Goal: Task Accomplishment & Management: Use online tool/utility

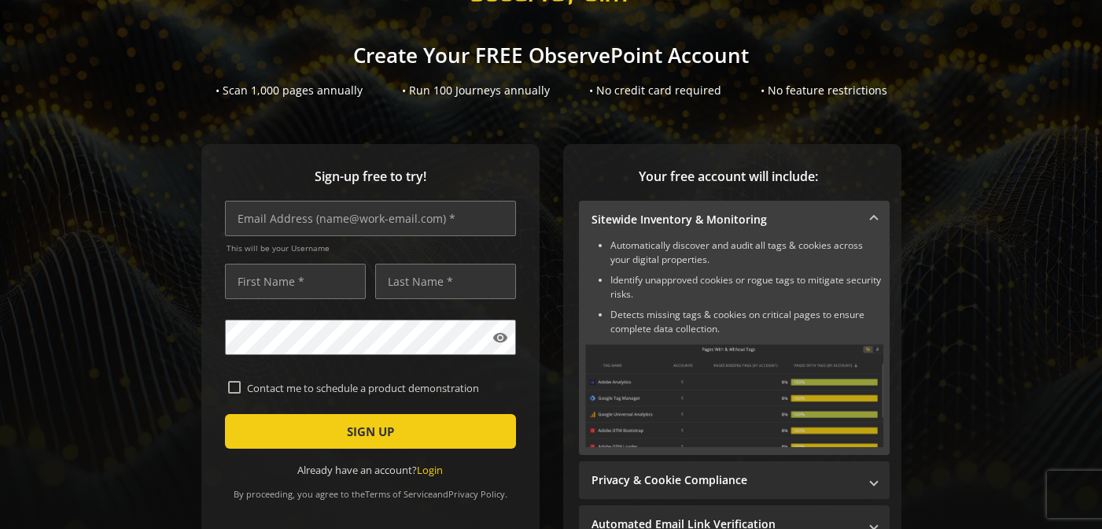
scroll to position [68, 0]
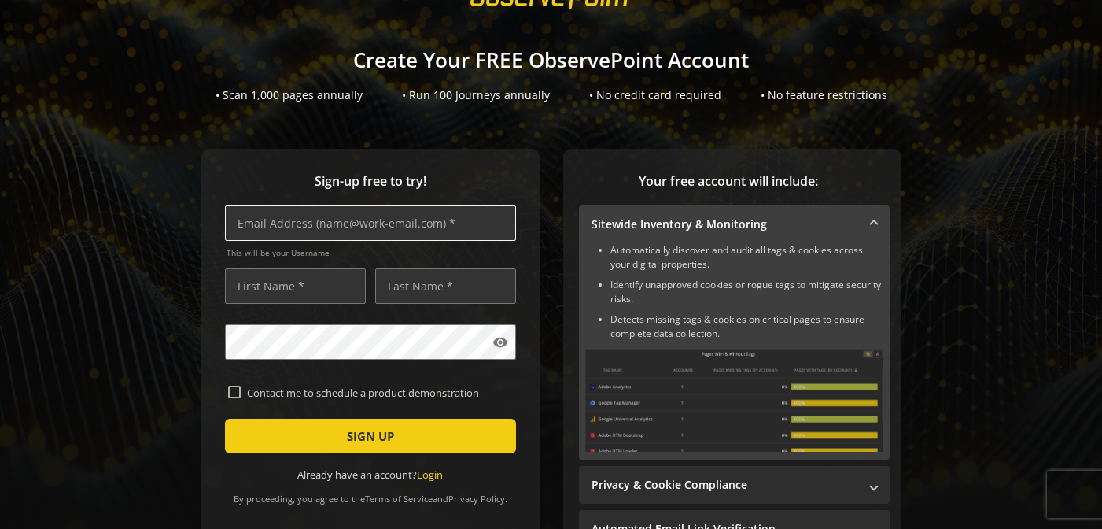
click at [364, 222] on input "text" at bounding box center [370, 222] width 291 height 35
type input "[PERSON_NAME][EMAIL_ADDRESS][PERSON_NAME][DOMAIN_NAME]"
type input "p"
type input "[PERSON_NAME]"
type input "Miser"
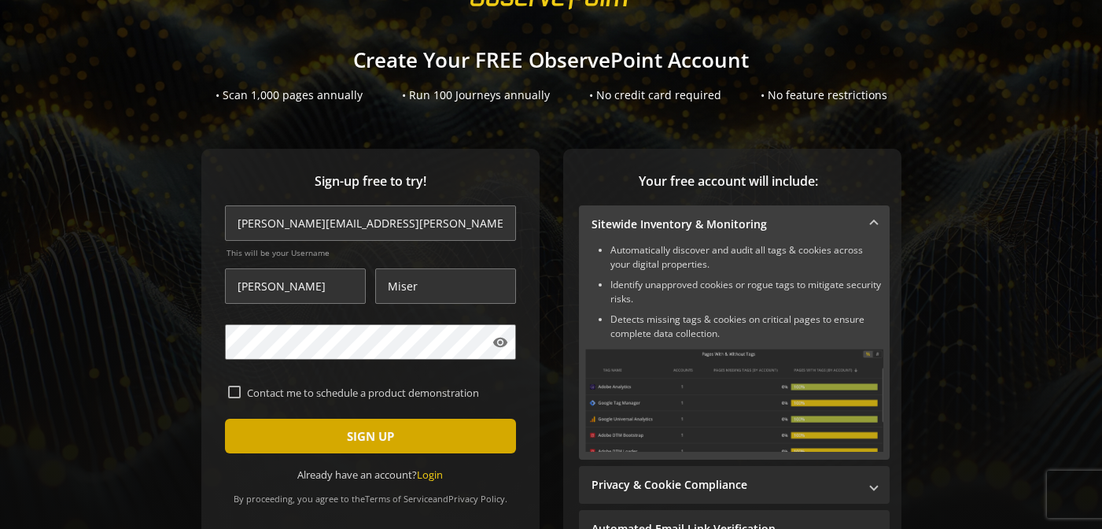
click at [372, 434] on span "SIGN UP" at bounding box center [370, 436] width 47 height 28
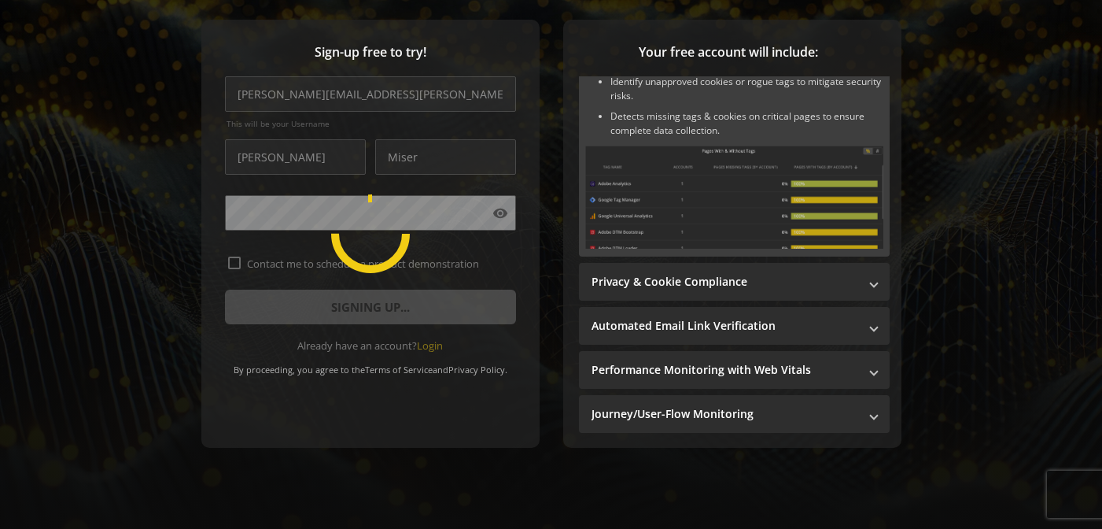
scroll to position [0, 0]
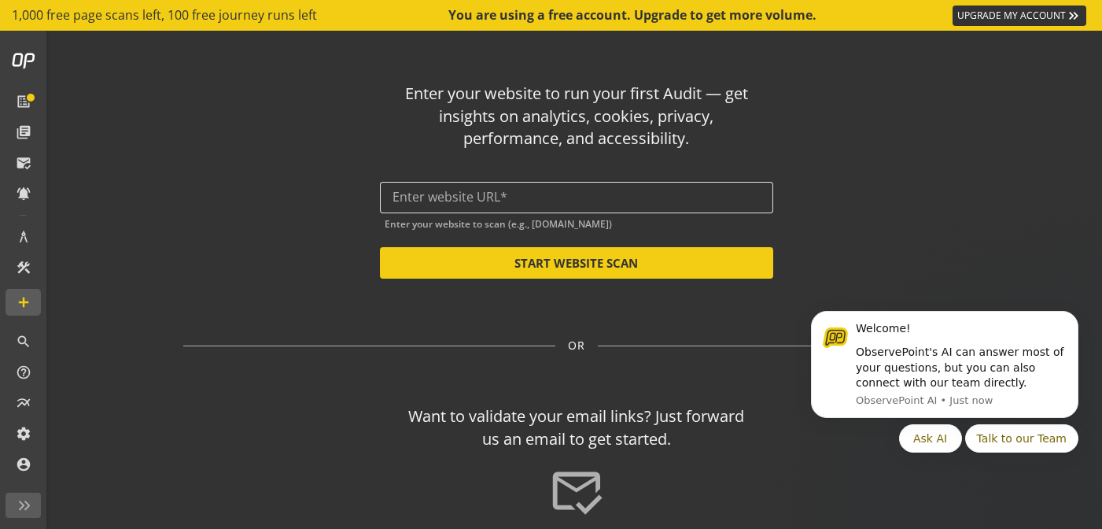
click at [496, 201] on input "text" at bounding box center [576, 197] width 368 height 15
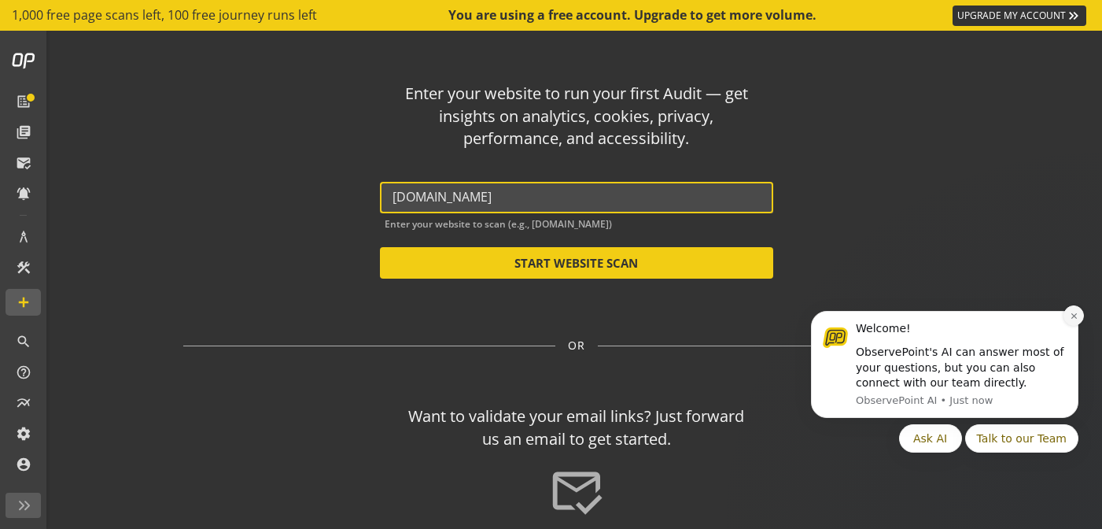
click at [1070, 318] on icon "Dismiss notification" at bounding box center [1074, 315] width 9 height 9
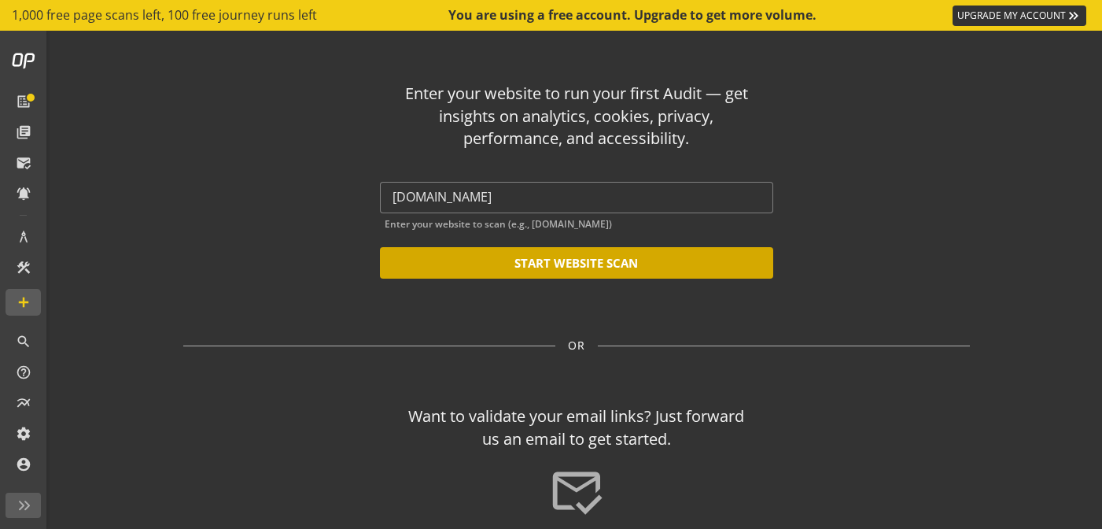
click at [598, 273] on button "START WEBSITE SCAN" at bounding box center [576, 262] width 393 height 31
type input "[URL][DOMAIN_NAME]"
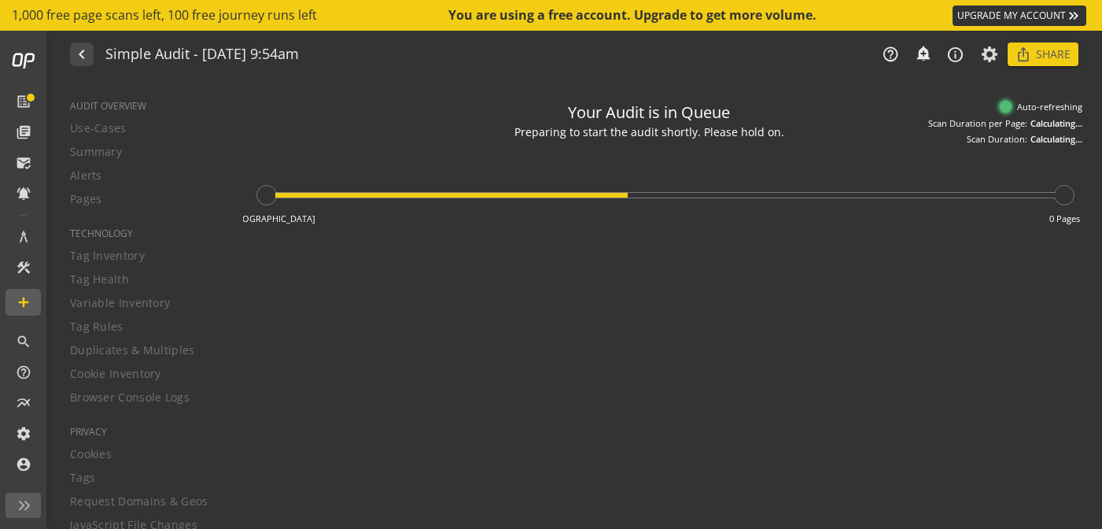
type textarea "Notes can include: -a description of what this audit is validating -changes in …"
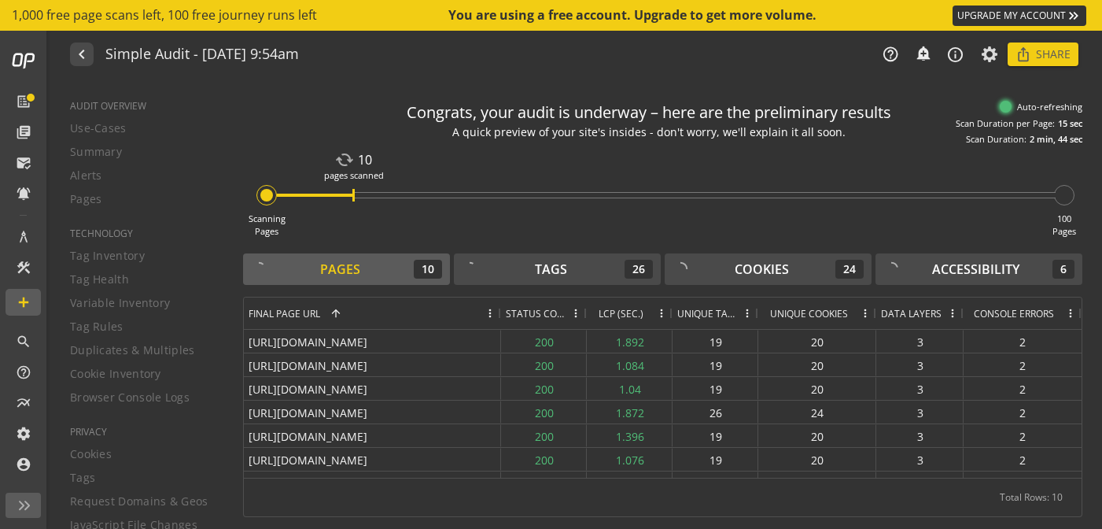
click at [580, 310] on span at bounding box center [575, 313] width 13 height 13
click at [545, 312] on span "Status Code" at bounding box center [535, 313] width 59 height 13
click at [560, 315] on span at bounding box center [558, 313] width 13 height 13
click at [521, 317] on span "Status Code" at bounding box center [524, 313] width 37 height 13
click at [302, 313] on span "Final Page URL" at bounding box center [285, 313] width 72 height 13
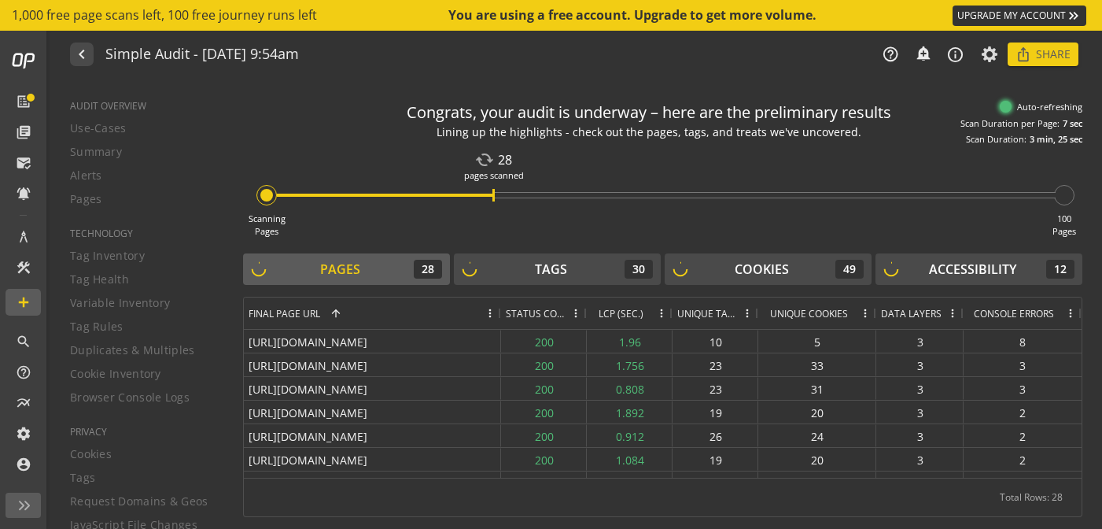
click at [302, 313] on span "Final Page URL" at bounding box center [285, 313] width 72 height 13
click at [528, 311] on span "Status Code" at bounding box center [535, 313] width 59 height 13
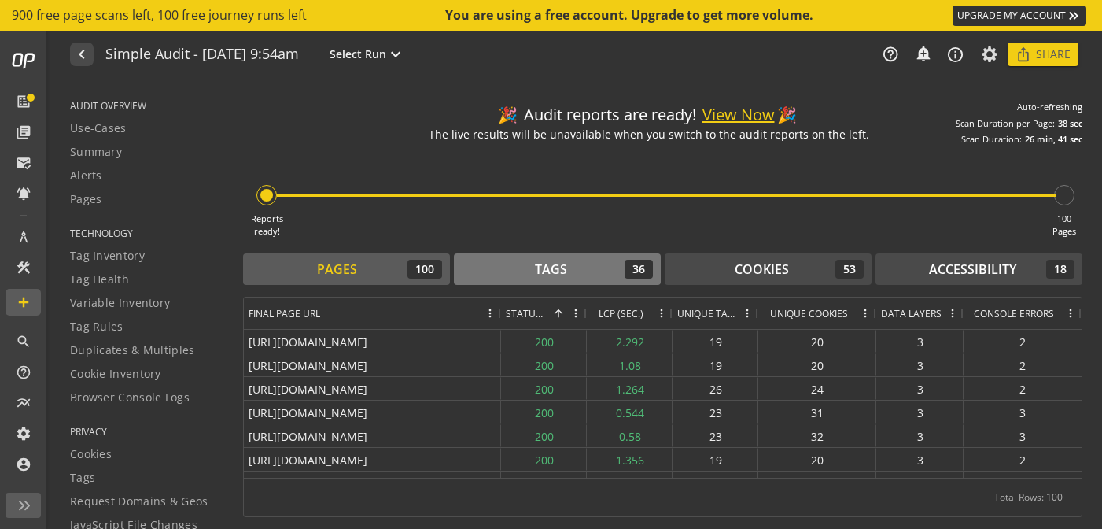
click at [585, 267] on div "Tags 36" at bounding box center [557, 269] width 191 height 19
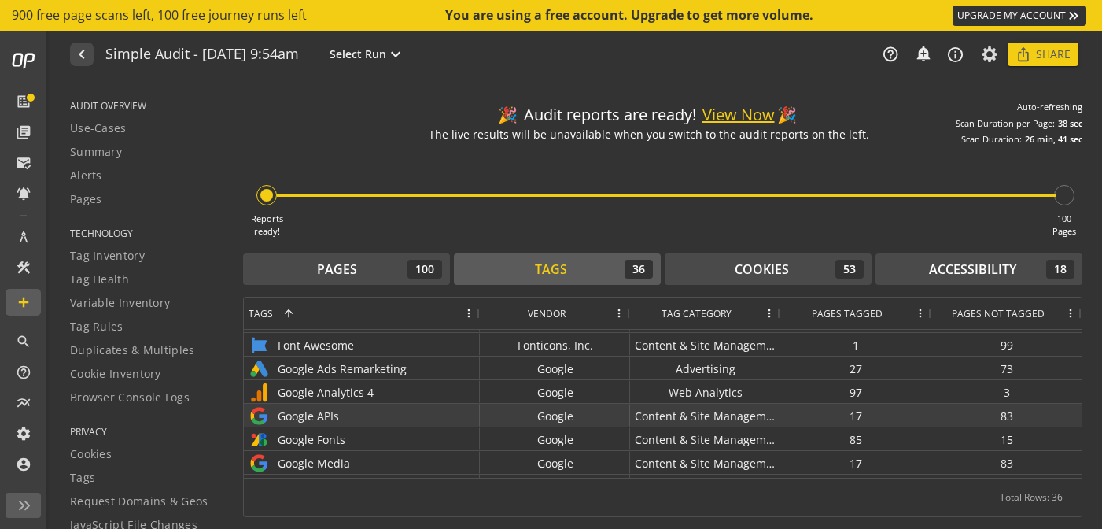
scroll to position [54, 0]
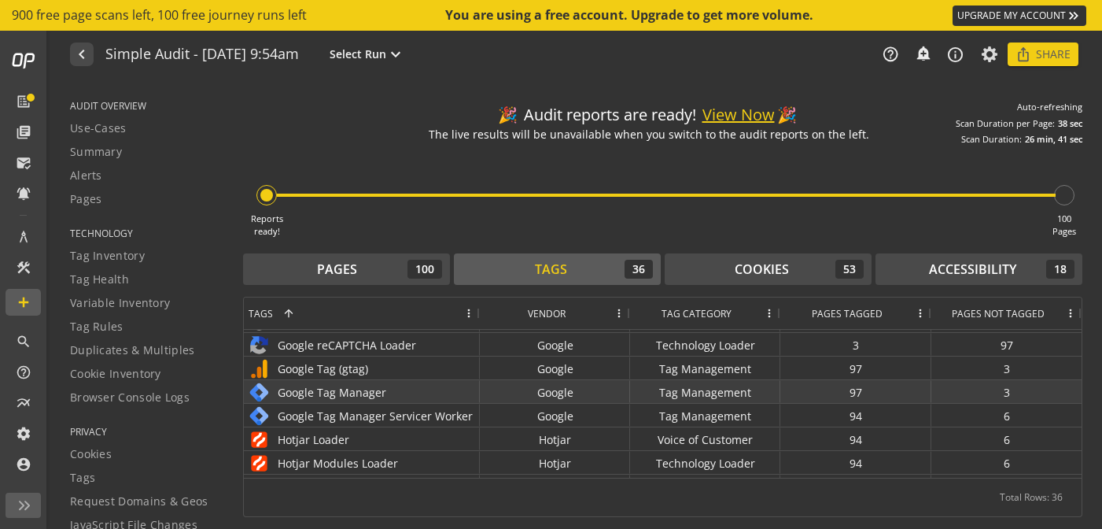
click at [313, 397] on div "Google Tag Manager" at bounding box center [362, 392] width 227 height 23
click at [263, 393] on img at bounding box center [259, 391] width 21 height 21
click at [345, 395] on div "Google Tag Manager" at bounding box center [362, 392] width 227 height 23
click at [861, 393] on div "97" at bounding box center [855, 391] width 151 height 23
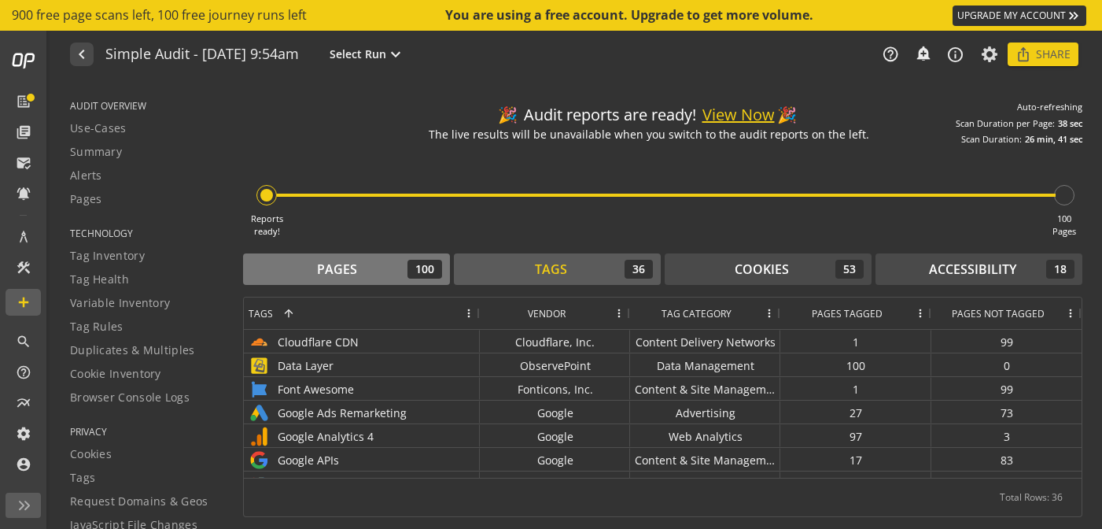
click at [299, 267] on div "Pages 100" at bounding box center [346, 269] width 191 height 19
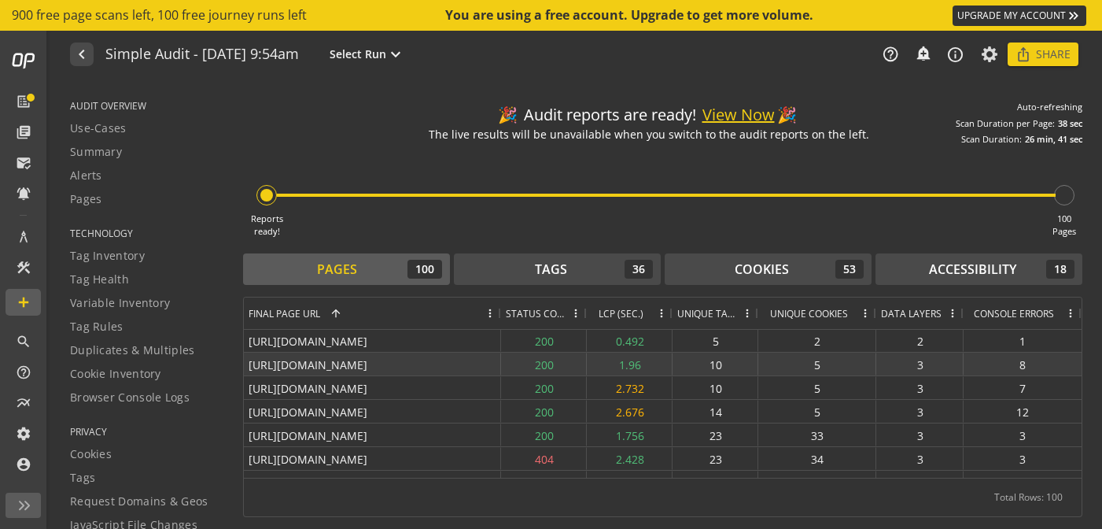
scroll to position [98, 0]
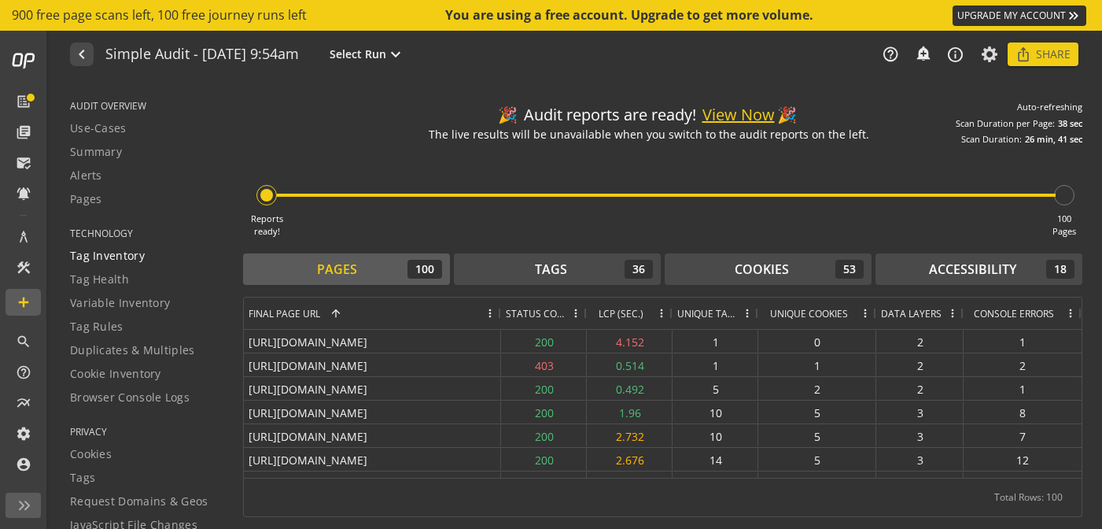
click at [92, 261] on span "Tag Inventory" at bounding box center [107, 256] width 75 height 16
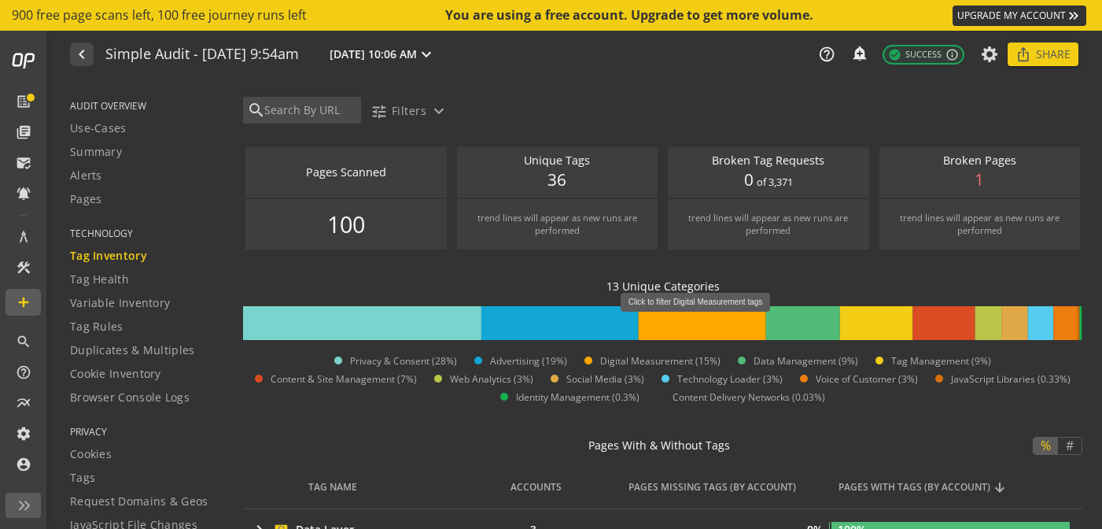
click at [702, 320] on rect at bounding box center [702, 323] width 127 height 34
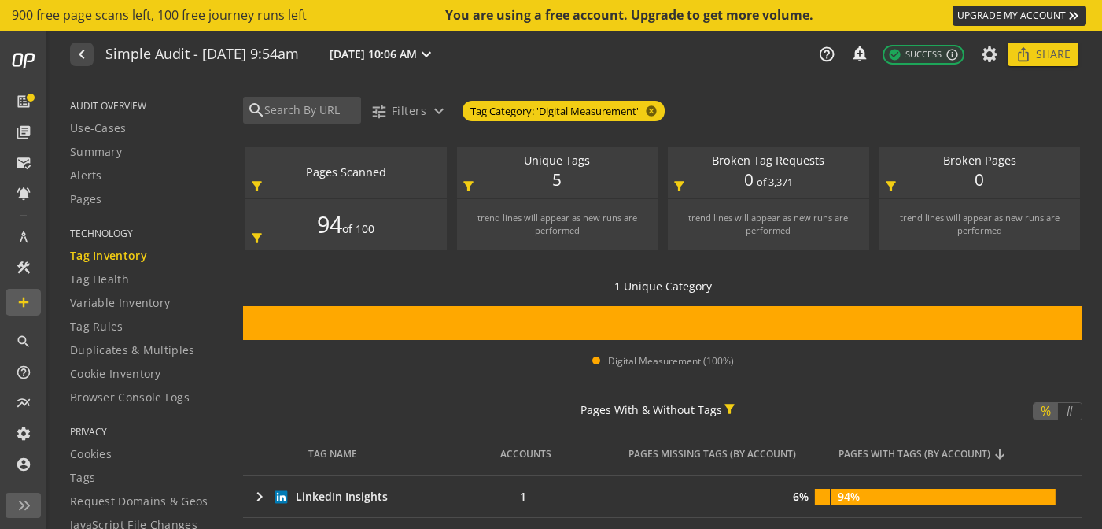
click at [651, 109] on mat-icon "cancel" at bounding box center [650, 111] width 22 height 13
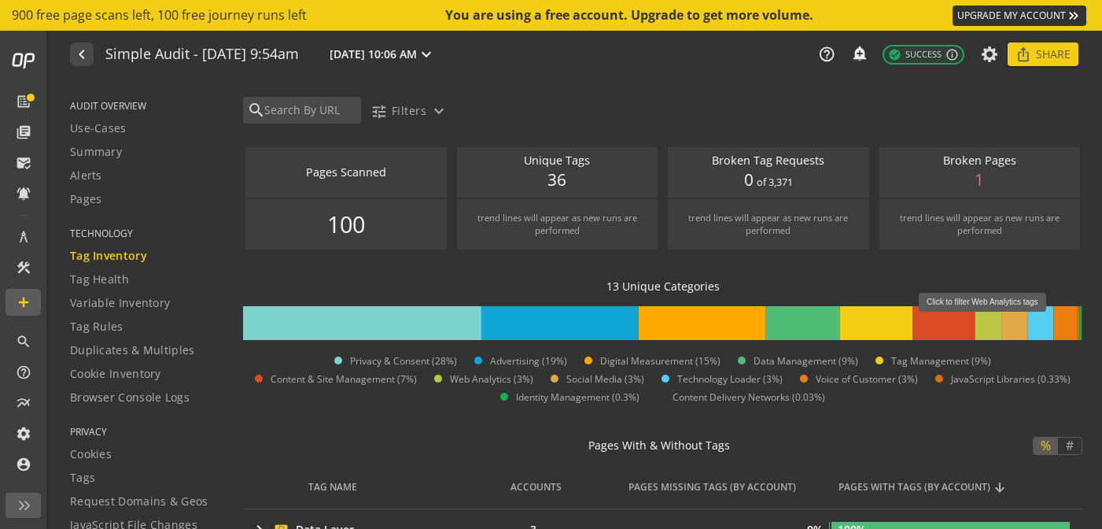
click at [989, 320] on rect at bounding box center [988, 323] width 27 height 34
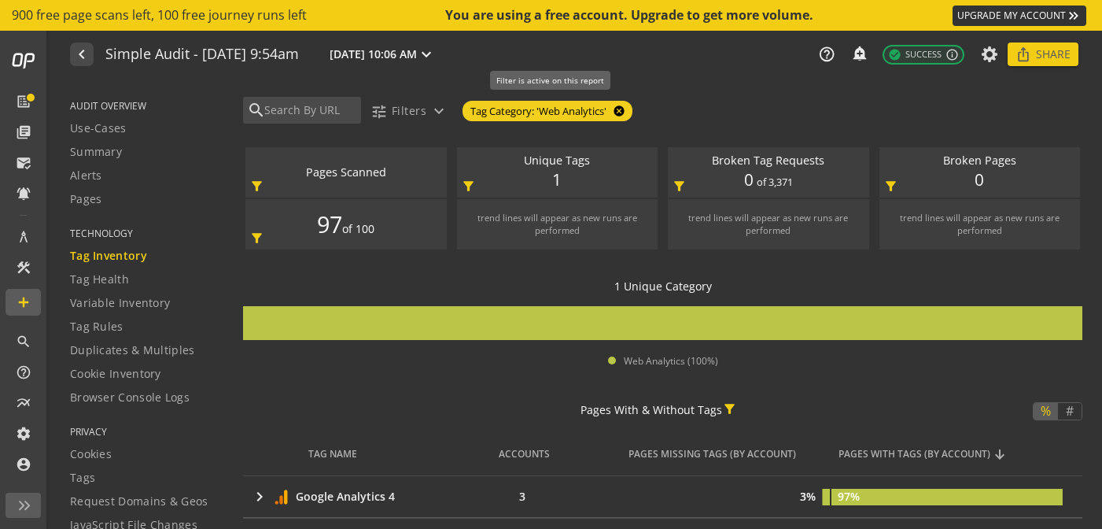
click at [621, 112] on mat-icon "cancel" at bounding box center [617, 111] width 22 height 13
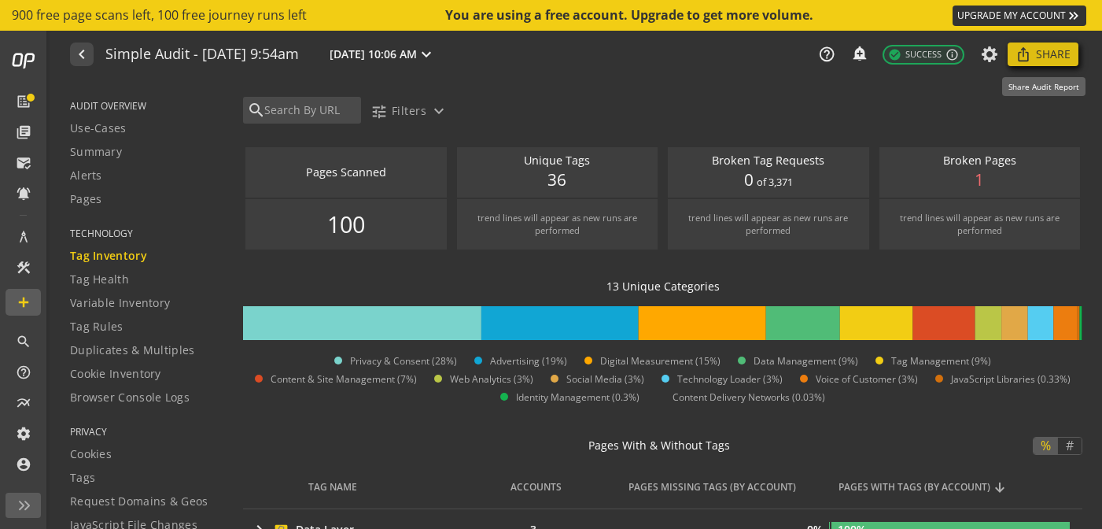
click at [1040, 58] on span "Share" at bounding box center [1053, 54] width 35 height 28
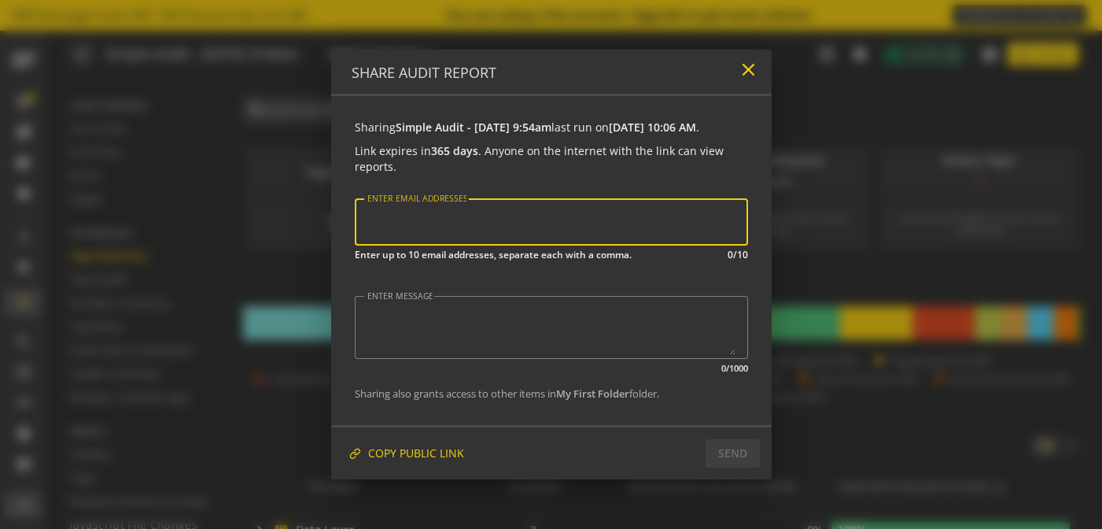
click at [739, 72] on mat-icon "close" at bounding box center [748, 69] width 21 height 21
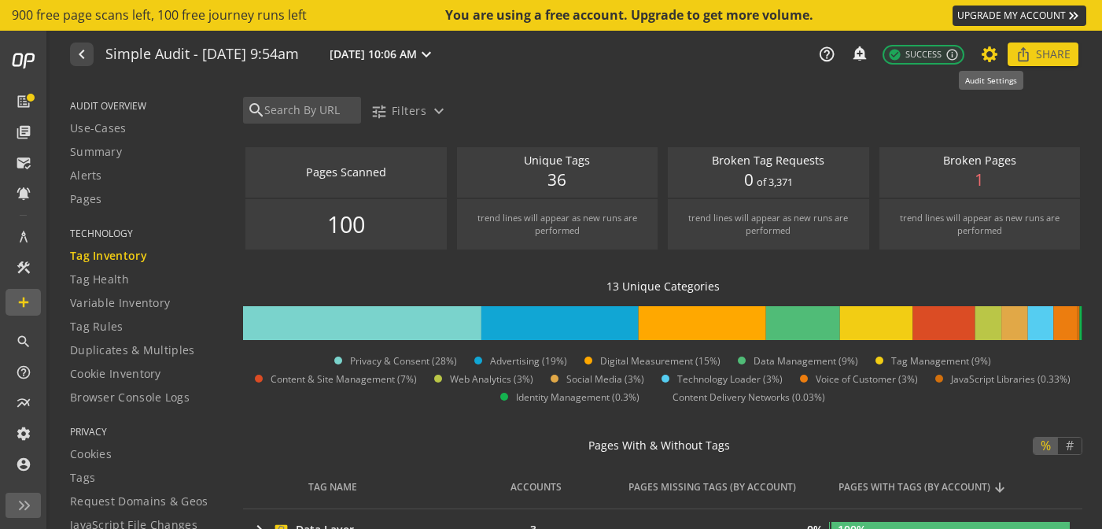
click at [994, 56] on icon at bounding box center [990, 54] width 20 height 11
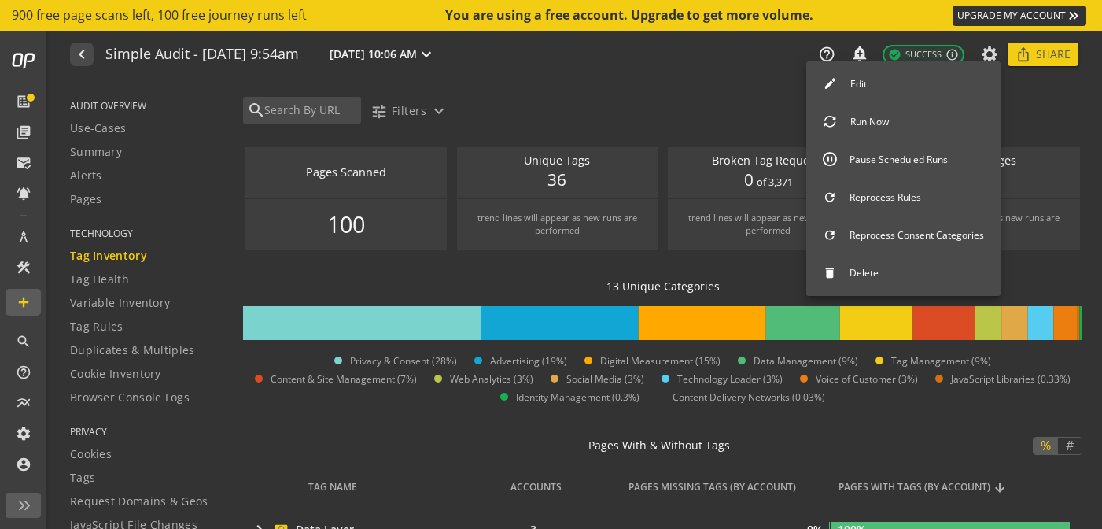
click at [682, 88] on div at bounding box center [551, 264] width 1102 height 529
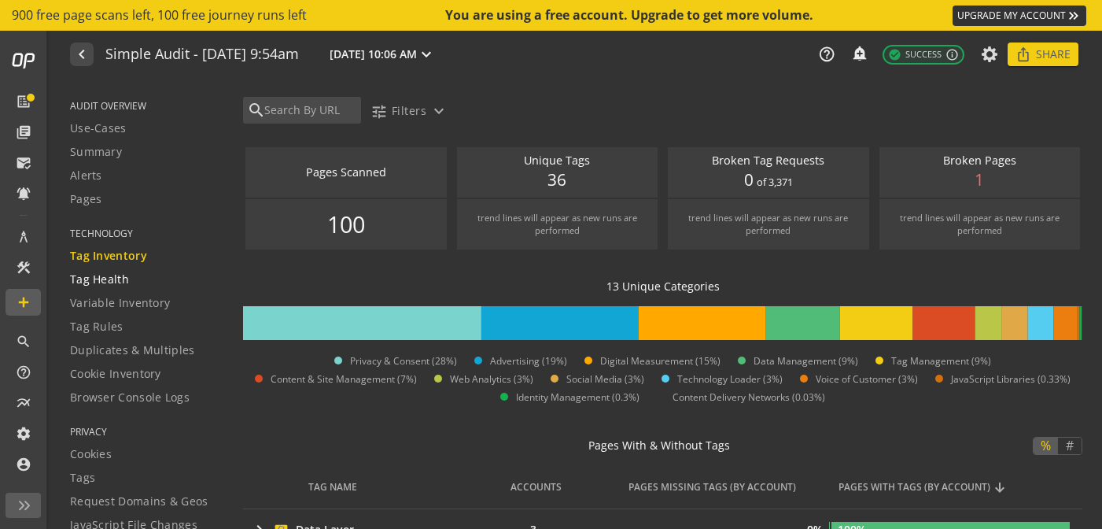
click at [123, 282] on span "Tag Health" at bounding box center [99, 279] width 59 height 16
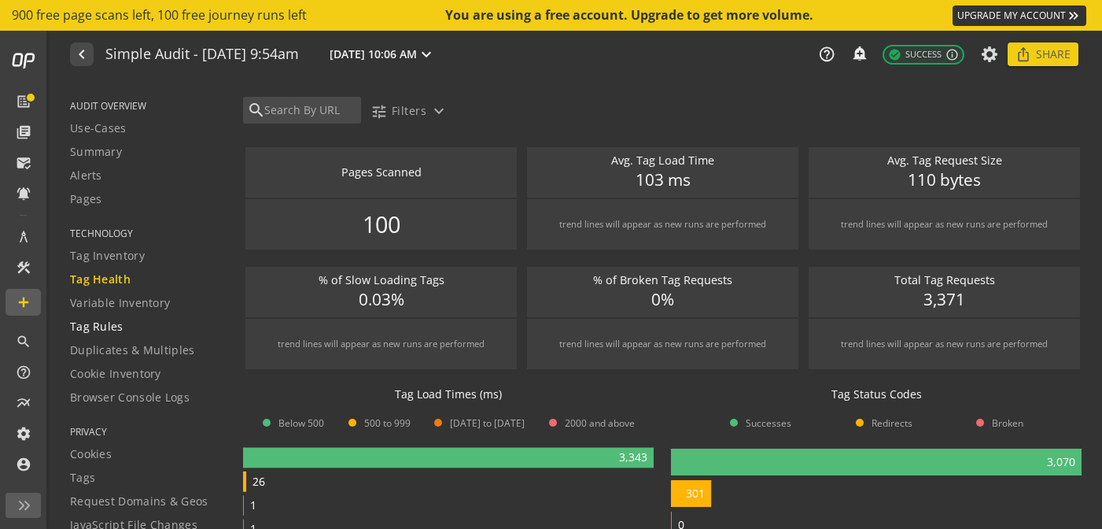
click at [109, 322] on span "Tag Rules" at bounding box center [96, 327] width 53 height 16
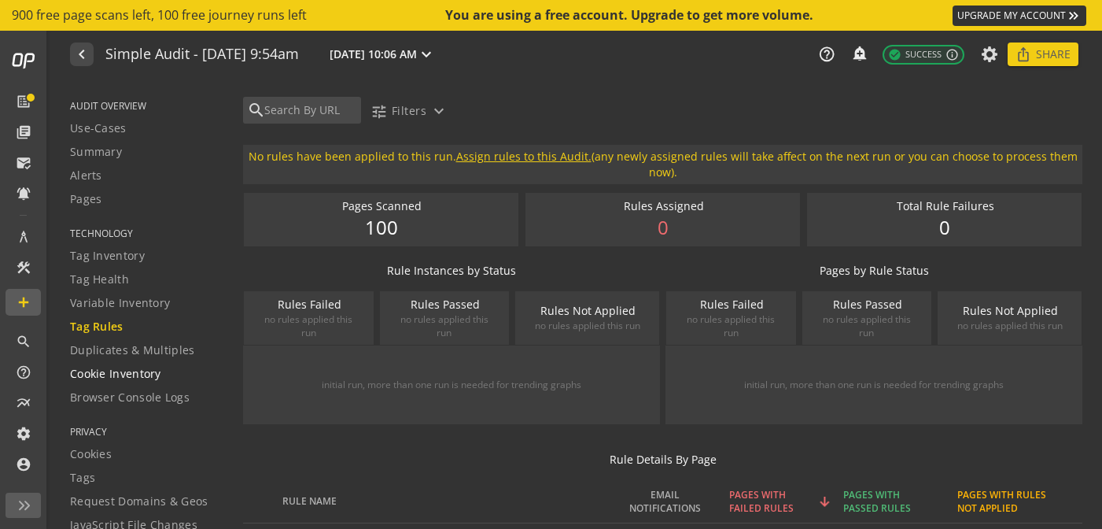
click at [111, 365] on link "Cookie Inventory" at bounding box center [146, 374] width 153 height 24
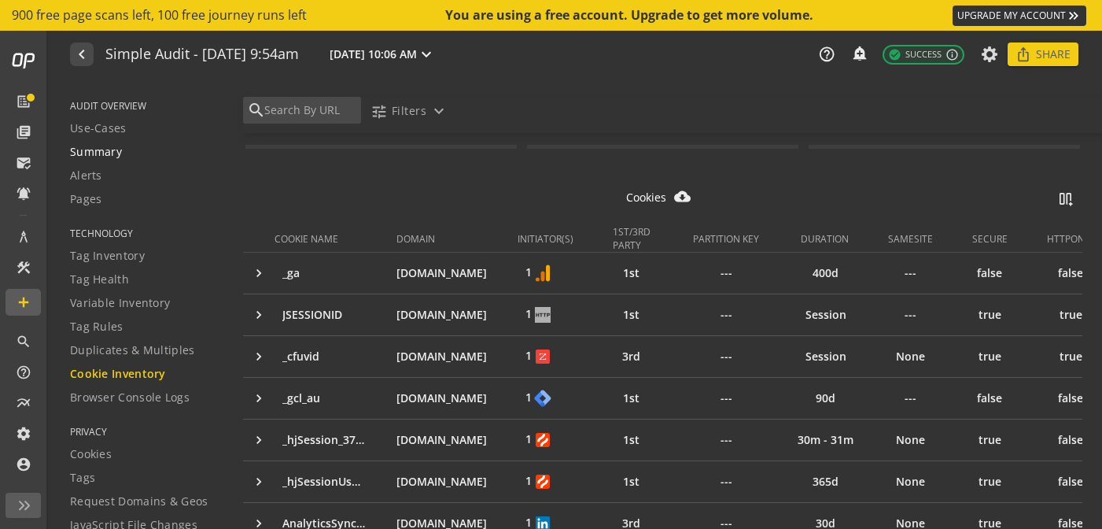
click at [90, 157] on span "Summary" at bounding box center [96, 152] width 52 height 16
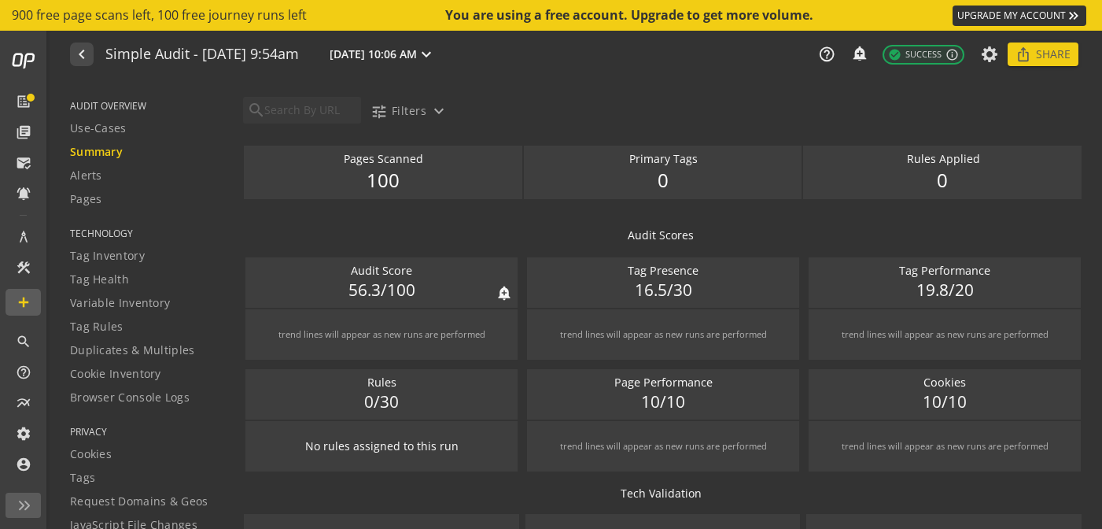
click at [378, 291] on span "56.3/100" at bounding box center [381, 290] width 67 height 24
click at [374, 313] on div "trend lines will appear as new runs are performed" at bounding box center [381, 334] width 256 height 43
click at [586, 335] on div "trend lines will appear as new runs are performed" at bounding box center [663, 334] width 207 height 13
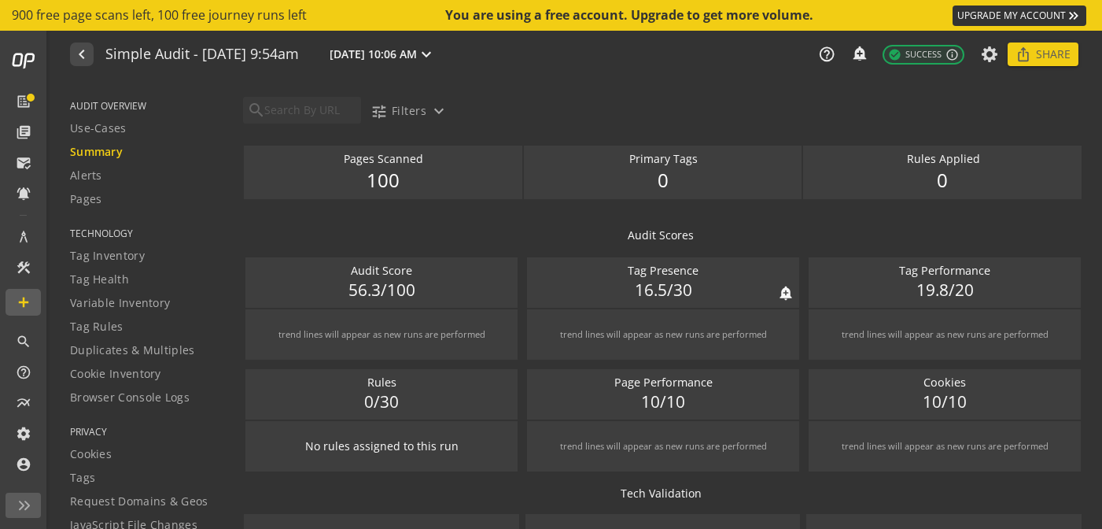
click at [586, 335] on div "trend lines will appear as new runs are performed" at bounding box center [663, 334] width 207 height 13
click at [448, 234] on div "Audit Scores" at bounding box center [662, 235] width 839 height 16
click at [82, 193] on span "Pages" at bounding box center [86, 199] width 32 height 16
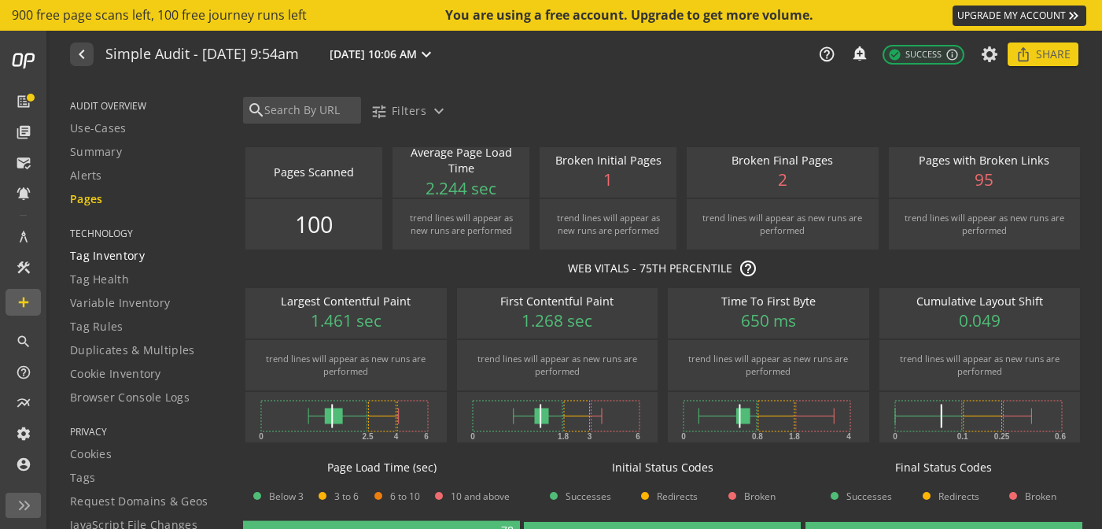
click at [87, 250] on span "Tag Inventory" at bounding box center [107, 256] width 75 height 16
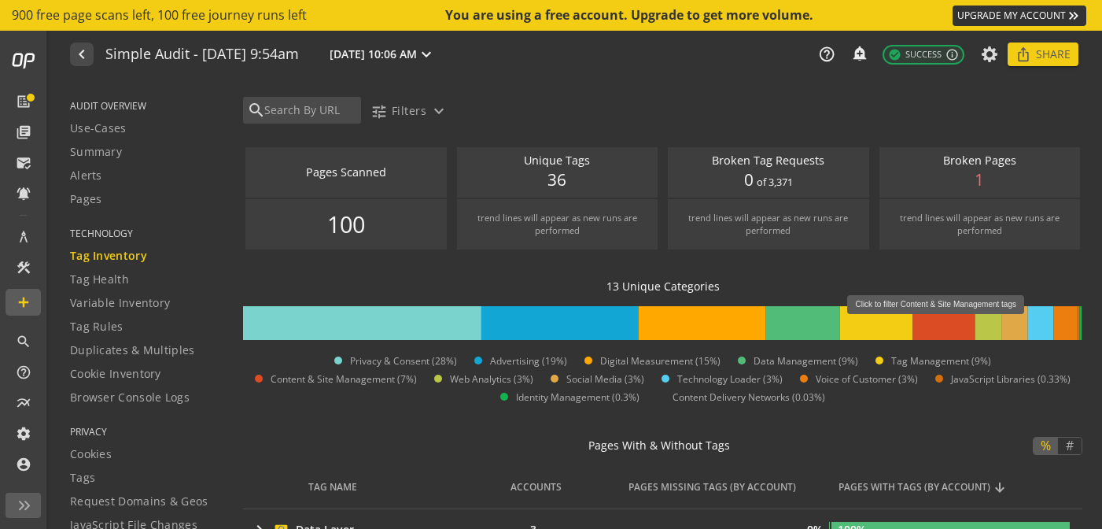
click at [942, 322] on rect at bounding box center [943, 323] width 62 height 34
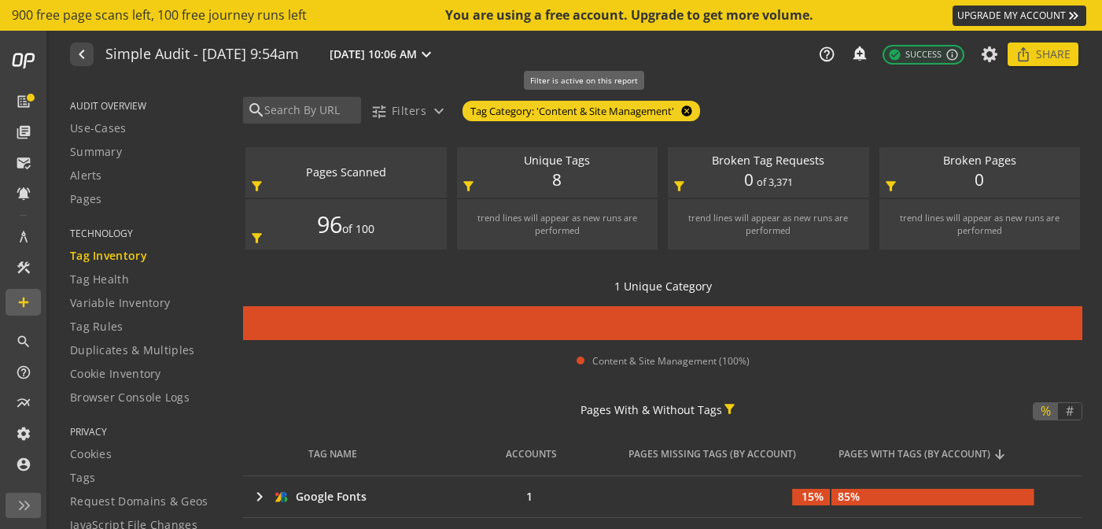
click at [686, 107] on mat-icon "cancel" at bounding box center [685, 111] width 22 height 13
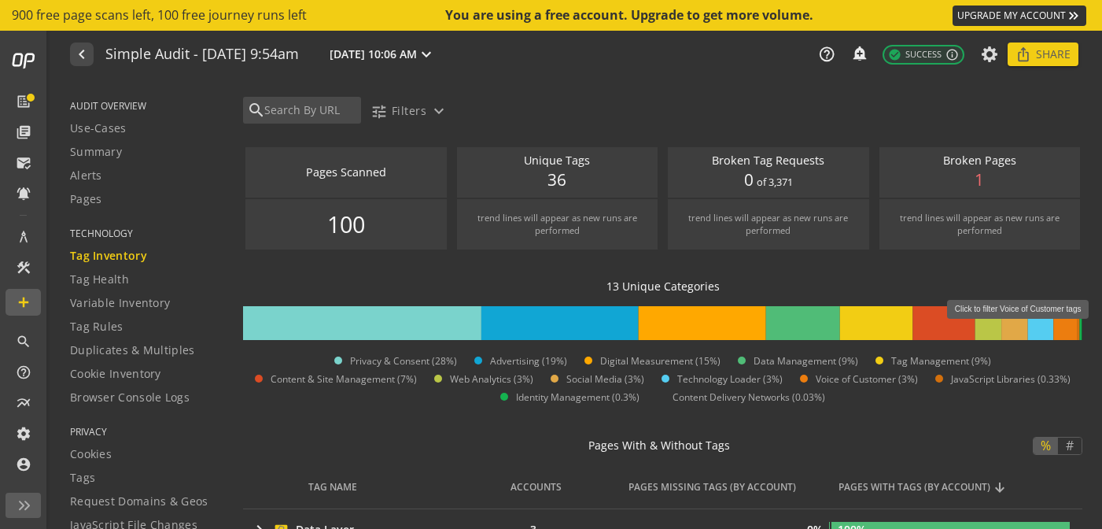
click at [1067, 327] on rect at bounding box center [1065, 323] width 24 height 34
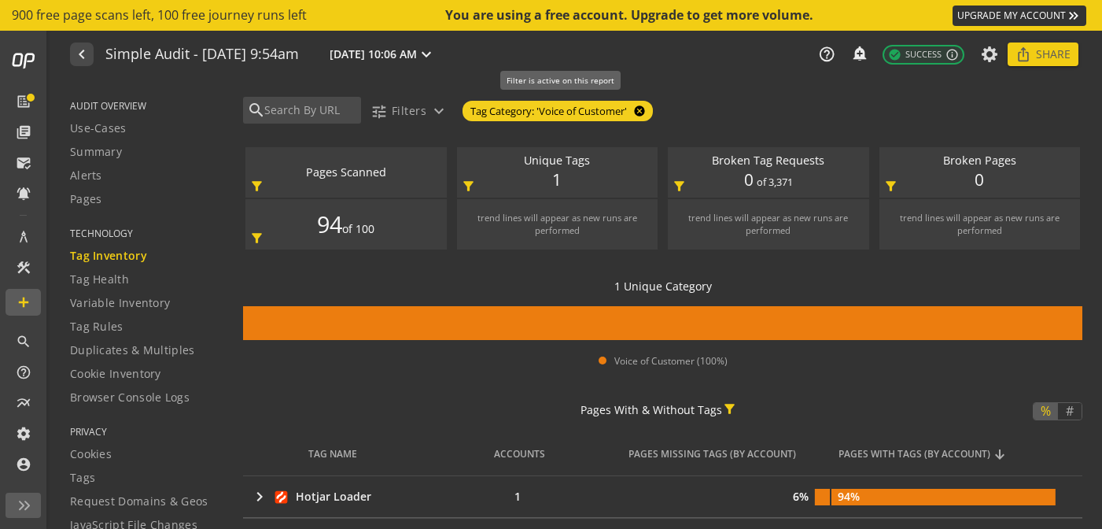
click at [643, 105] on mat-icon "cancel" at bounding box center [638, 111] width 22 height 13
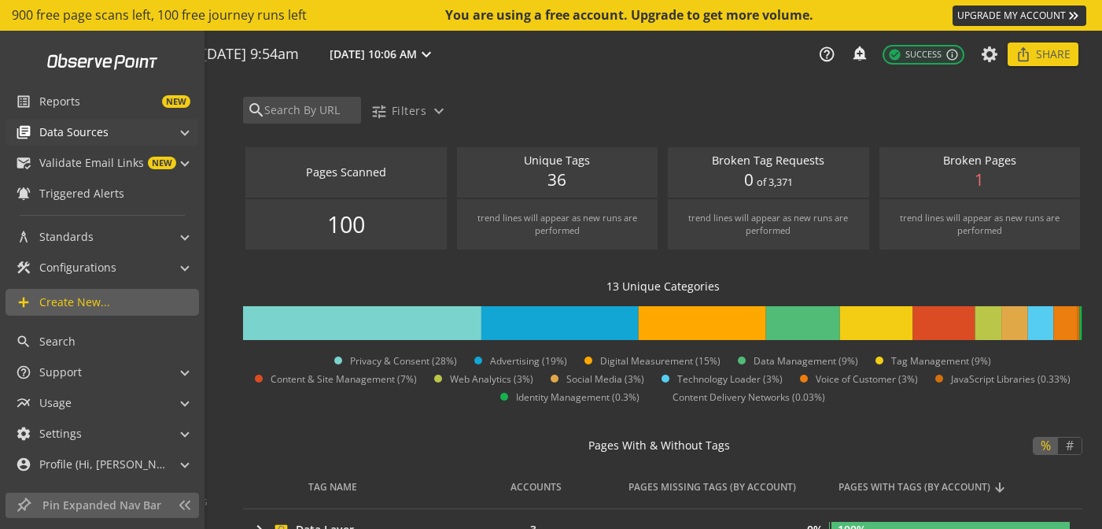
click at [183, 130] on span at bounding box center [185, 130] width 6 height 17
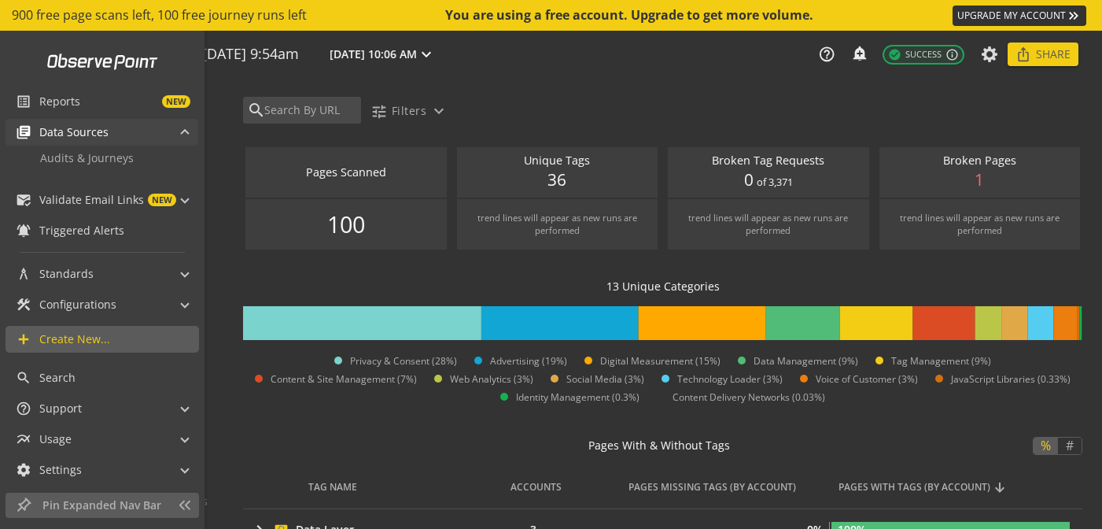
scroll to position [35, 0]
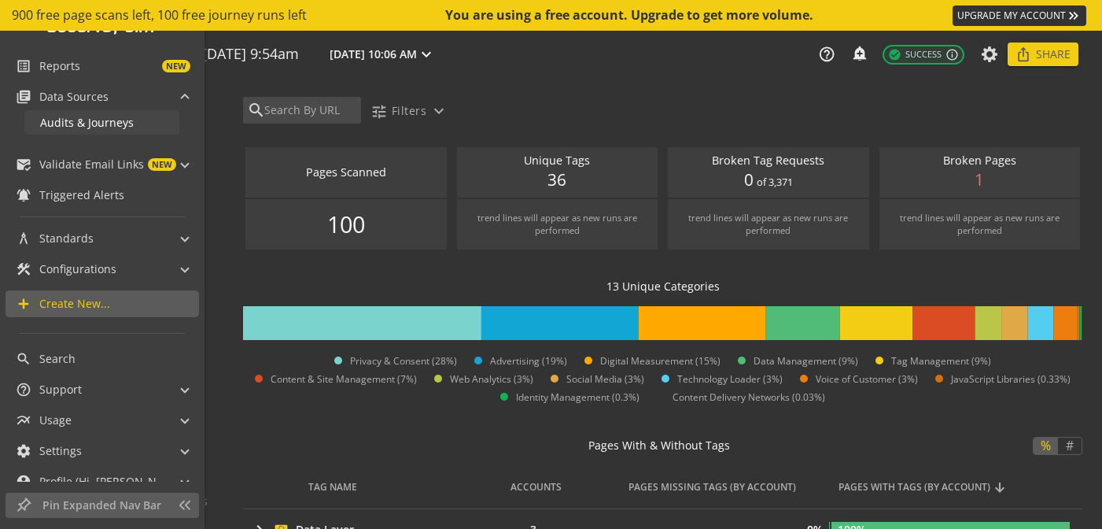
click at [81, 125] on span "Audits & Journeys" at bounding box center [87, 122] width 94 height 15
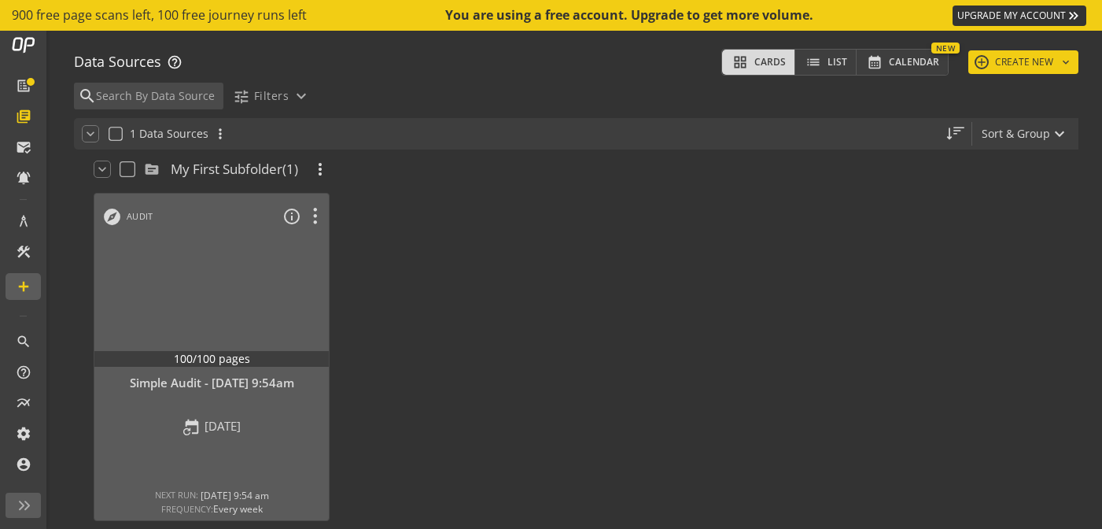
scroll to position [46, 0]
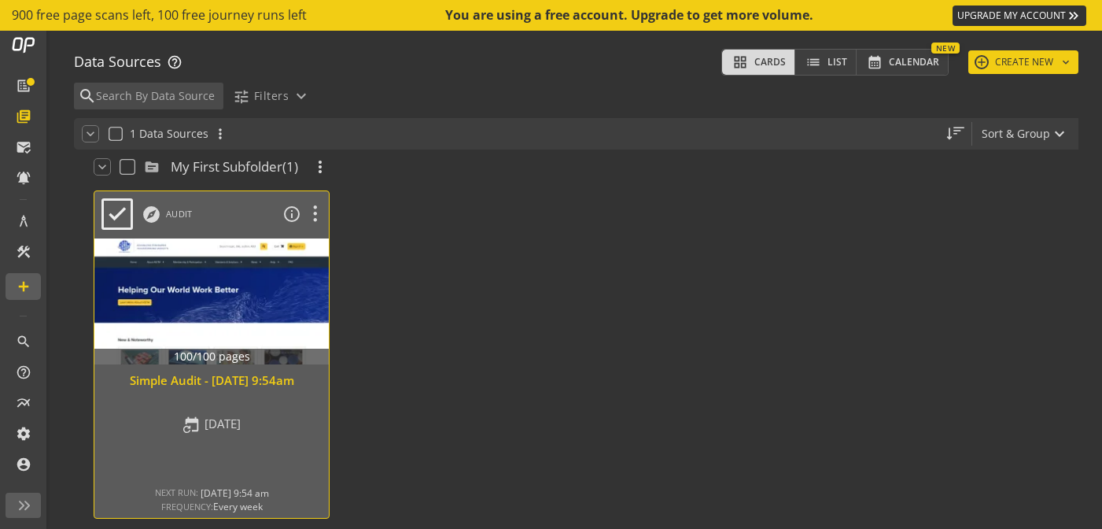
click at [216, 311] on div at bounding box center [212, 301] width 246 height 132
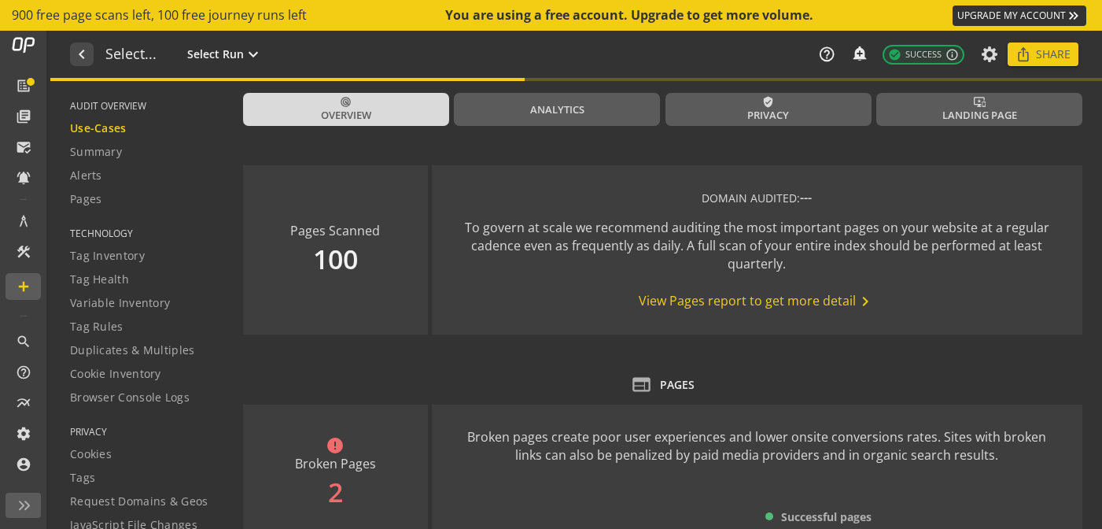
type textarea "Notes can include: -a description of what this audit is validating -changes in …"
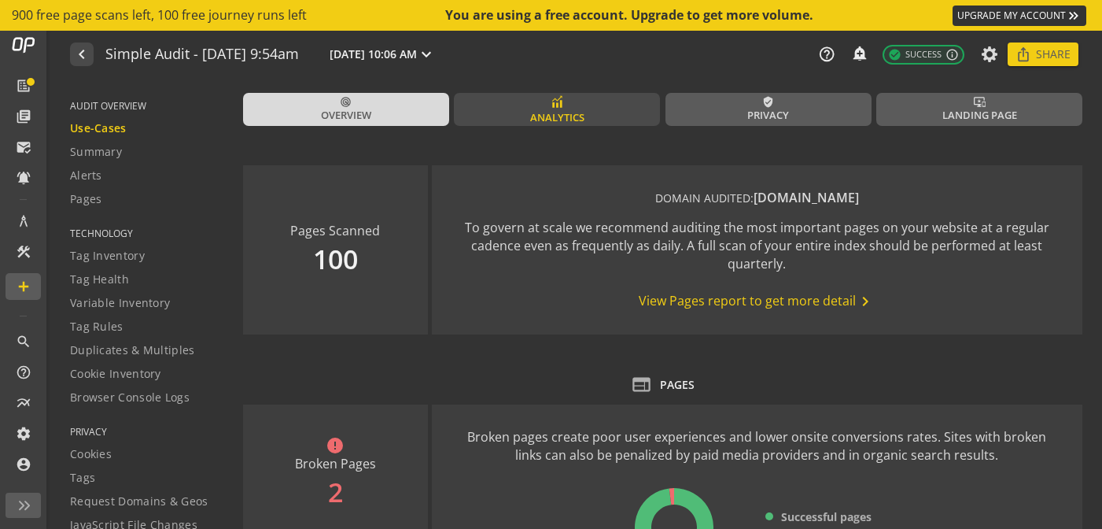
click at [574, 116] on span "Analytics" at bounding box center [557, 117] width 54 height 15
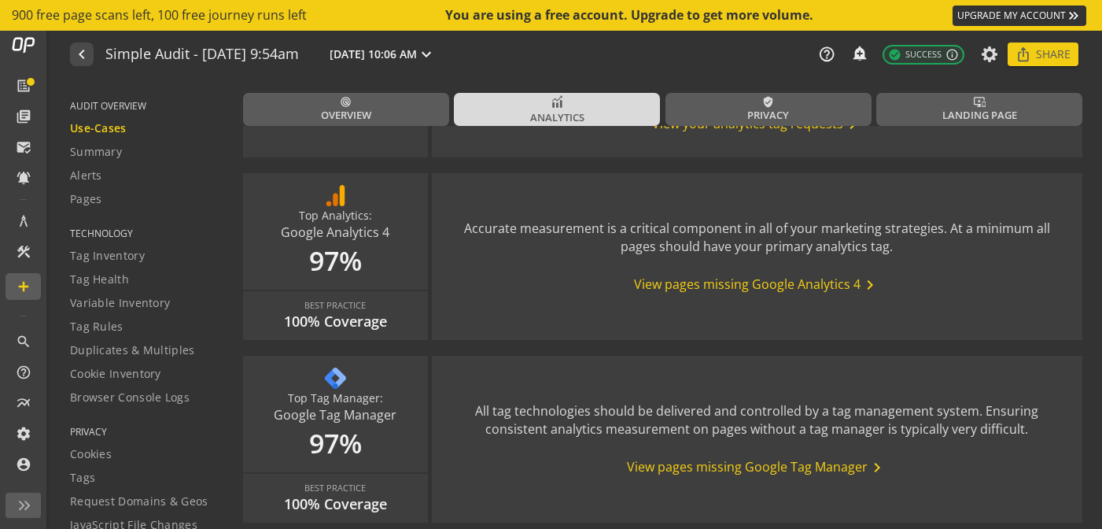
scroll to position [548, 0]
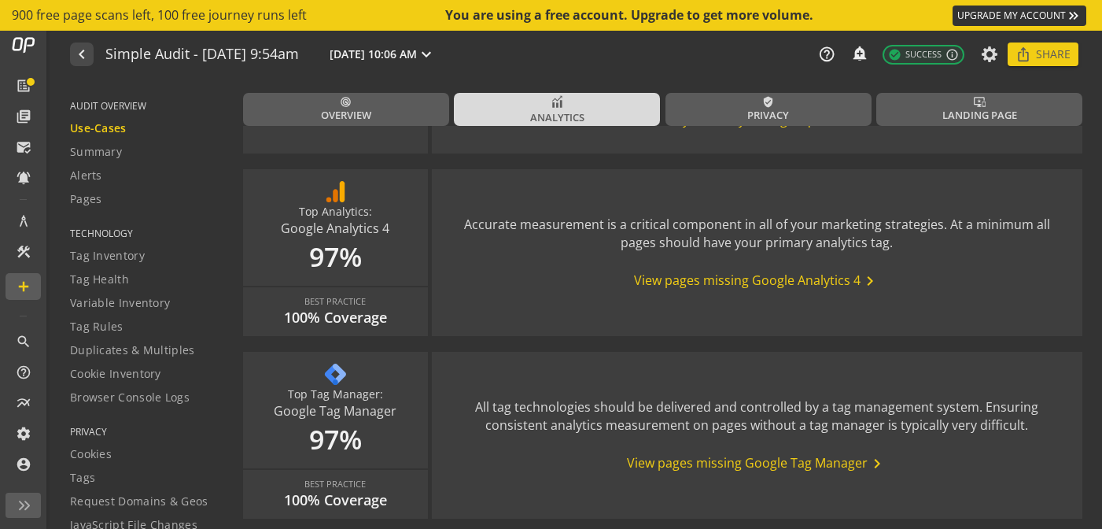
click at [706, 285] on span "View pages missing Google Analytics 4 chevron_right" at bounding box center [756, 280] width 245 height 19
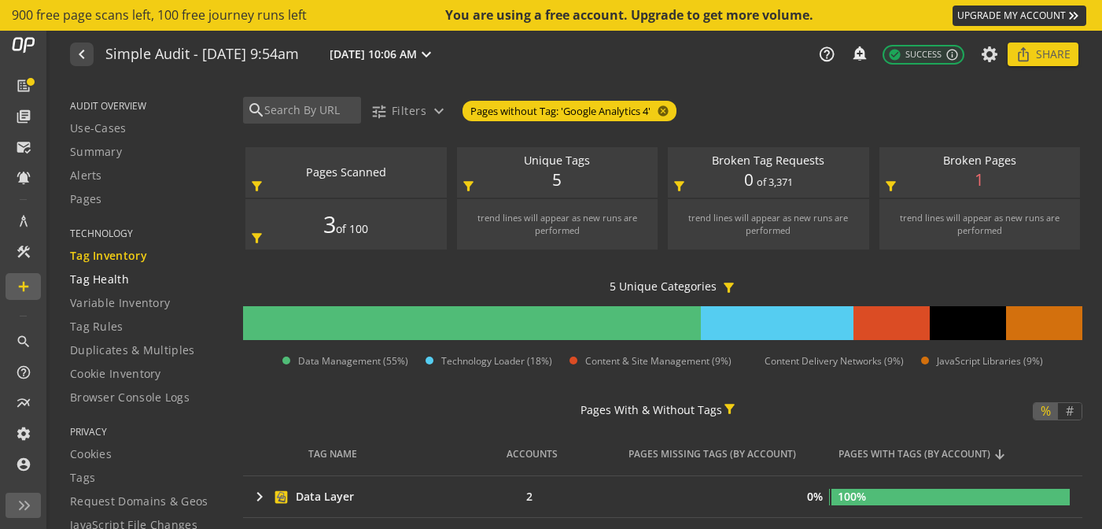
click at [104, 273] on span "Tag Health" at bounding box center [99, 279] width 59 height 16
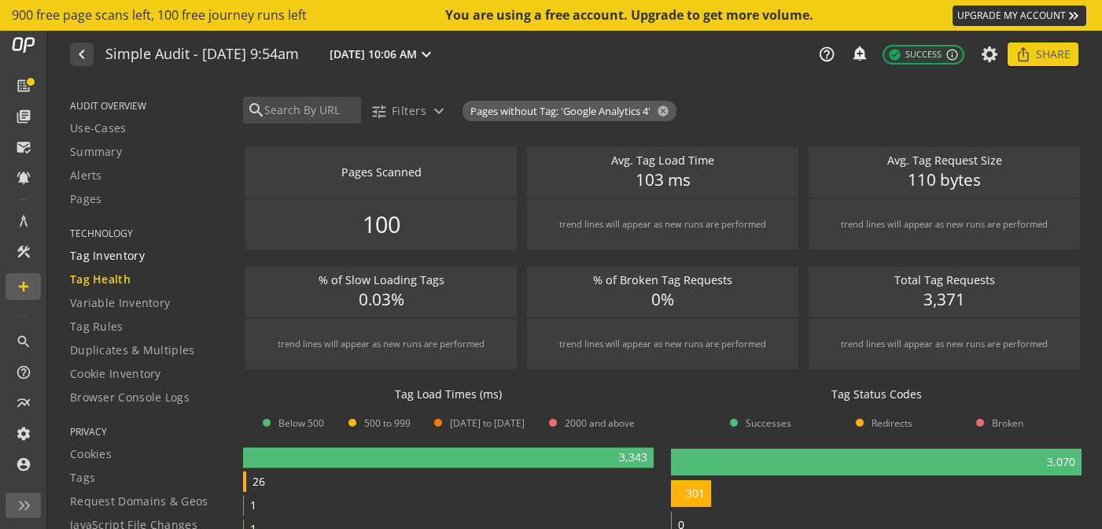
click at [106, 252] on span "Tag Inventory" at bounding box center [107, 256] width 75 height 16
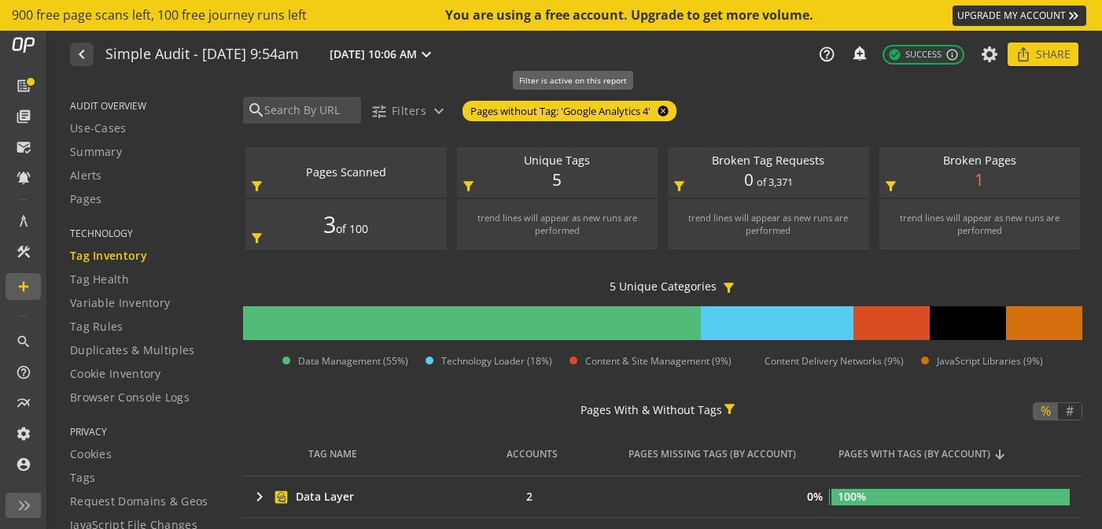
click at [663, 109] on mat-icon "cancel" at bounding box center [661, 111] width 22 height 13
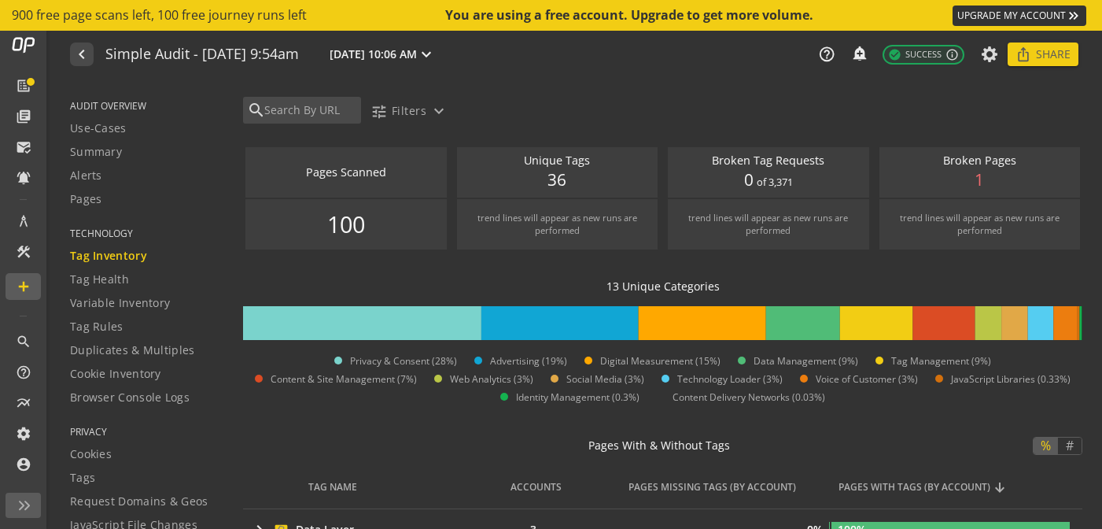
click at [1034, 18] on link "UPGRADE MY ACCOUNT keyboard_double_arrow_right" at bounding box center [1020, 16] width 134 height 20
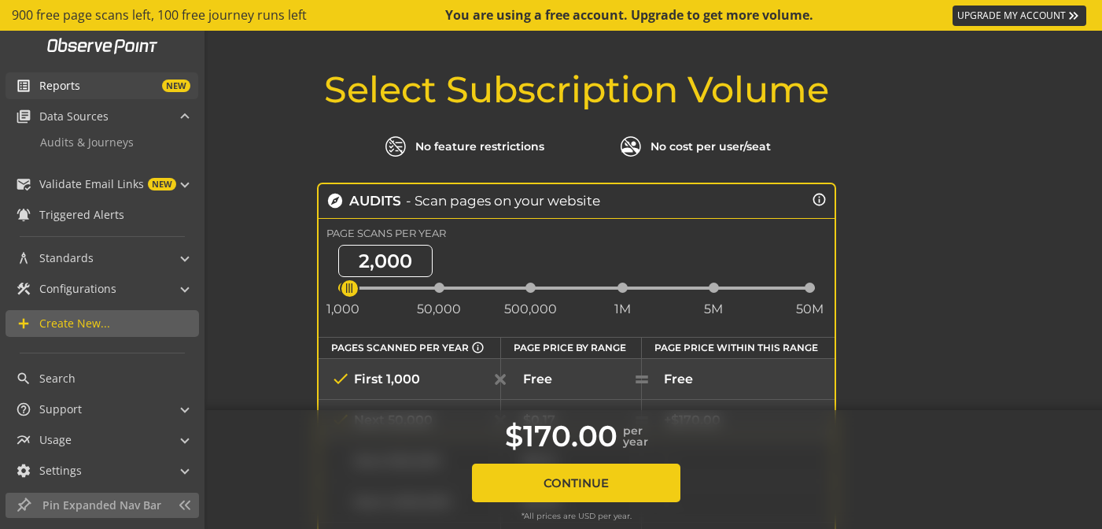
click at [43, 84] on span "Reports" at bounding box center [59, 86] width 41 height 16
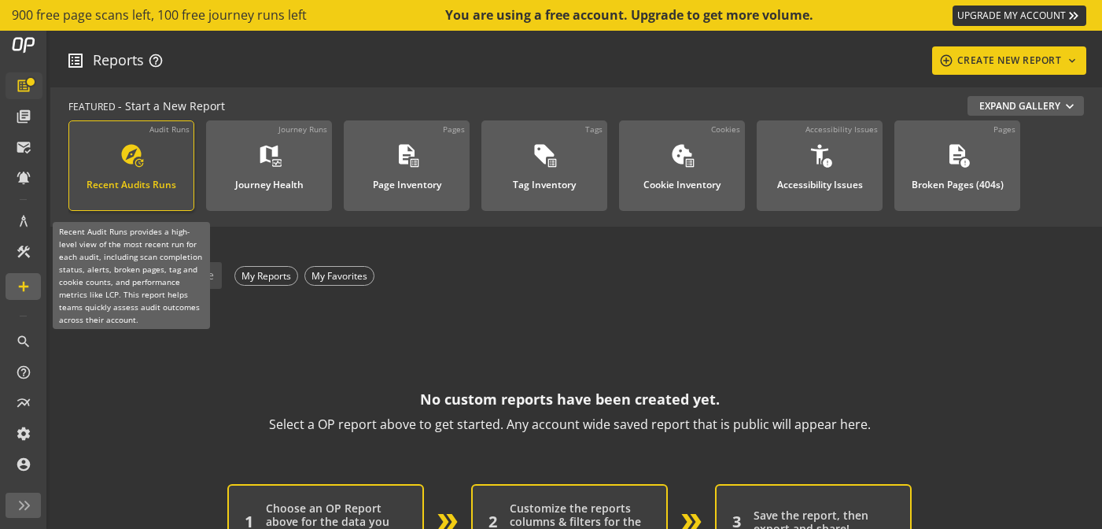
click at [142, 143] on mat-icon "explore" at bounding box center [132, 154] width 24 height 24
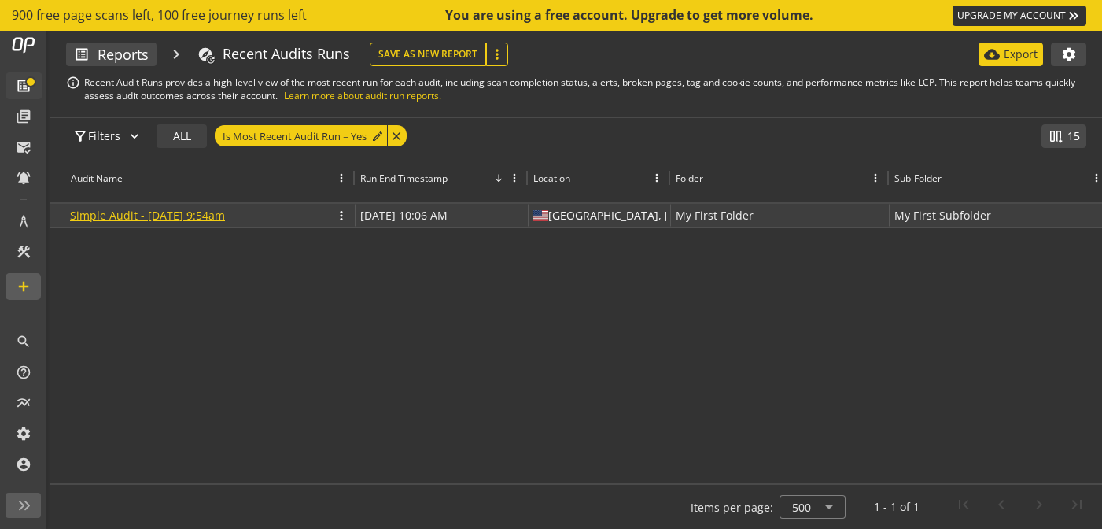
click at [180, 212] on link "Simple Audit - [DATE] 9:54am" at bounding box center [147, 215] width 155 height 15
click at [225, 213] on link "Simple Audit - [DATE] 9:54am" at bounding box center [147, 215] width 155 height 15
